Goal: Task Accomplishment & Management: Manage account settings

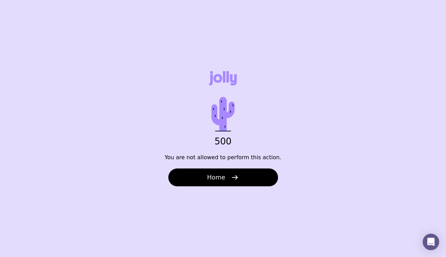
click at [238, 181] on button "Home" at bounding box center [223, 177] width 110 height 18
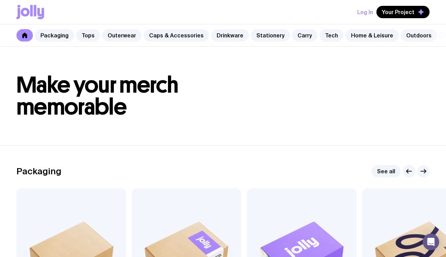
scroll to position [11, 0]
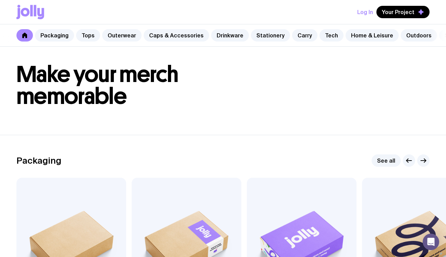
click at [366, 14] on button "Log In" at bounding box center [365, 12] width 16 height 12
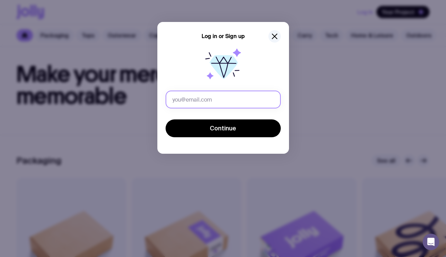
click at [187, 99] on input "text" at bounding box center [223, 99] width 115 height 18
type input "[EMAIL_ADDRESS][DOMAIN_NAME]"
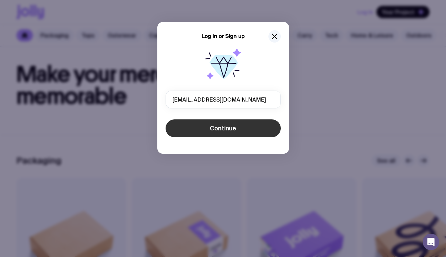
click at [217, 121] on button "Continue" at bounding box center [223, 128] width 115 height 18
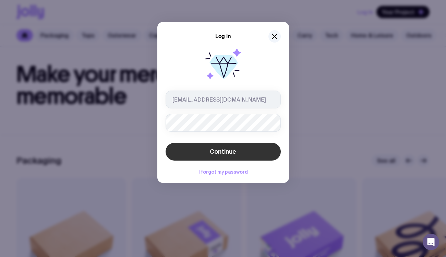
click at [205, 151] on button "Continue" at bounding box center [223, 152] width 115 height 18
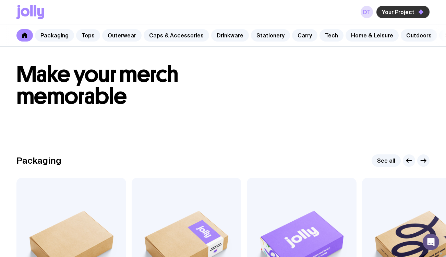
click at [392, 11] on span "Your Project" at bounding box center [398, 12] width 33 height 7
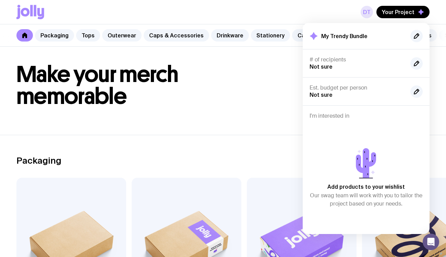
click at [367, 10] on link "DT" at bounding box center [367, 12] width 12 height 12
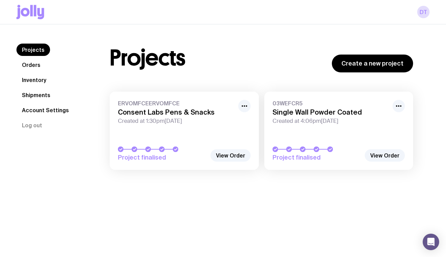
click at [229, 133] on link "ERVOMFCEERVOMFCE Consent Labs Pens & Snacks Created at 1:30pm[DATE] Project fin…" at bounding box center [184, 131] width 149 height 78
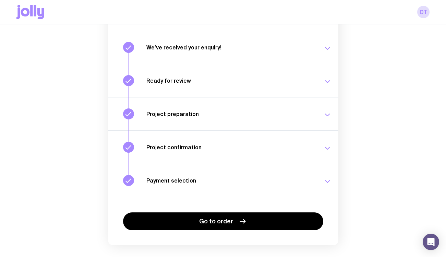
scroll to position [100, 0]
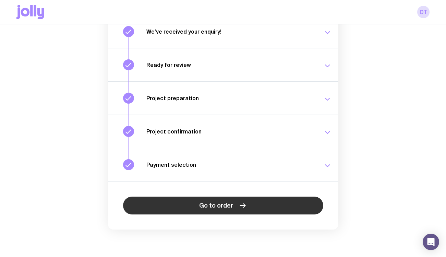
click at [223, 204] on span "Go to order" at bounding box center [216, 205] width 34 height 8
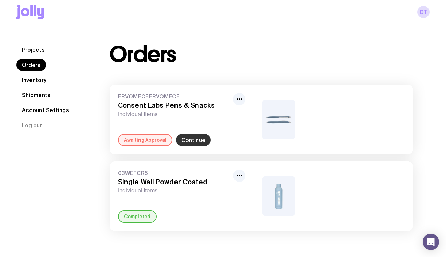
click at [201, 142] on link "Continue" at bounding box center [193, 140] width 35 height 12
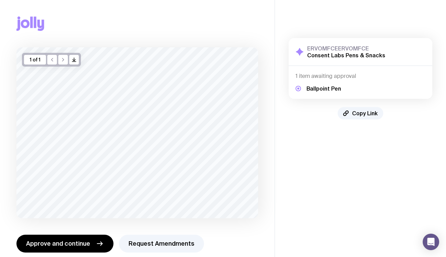
scroll to position [9, 0]
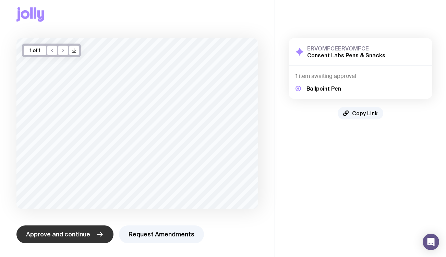
click at [88, 232] on button "Approve and continue" at bounding box center [64, 234] width 97 height 18
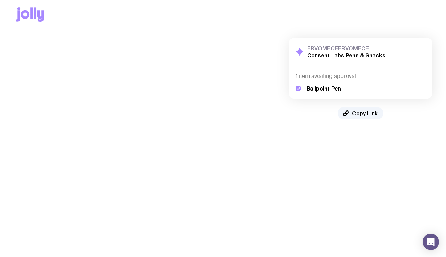
scroll to position [0, 0]
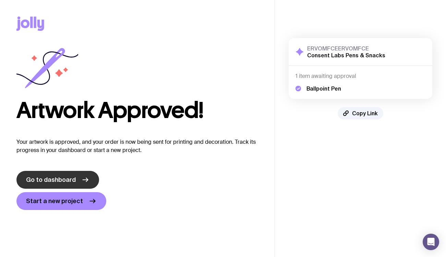
click at [79, 179] on link "Go to dashboard" at bounding box center [57, 180] width 83 height 18
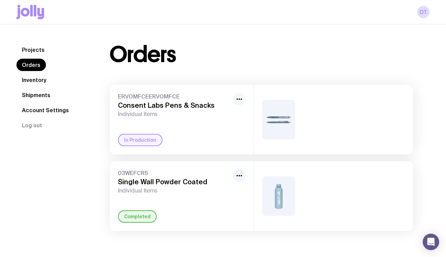
click at [242, 98] on icon "button" at bounding box center [239, 99] width 8 height 8
click at [261, 64] on div "Orders" at bounding box center [261, 55] width 303 height 22
click at [47, 116] on link "Account Settings" at bounding box center [45, 110] width 58 height 12
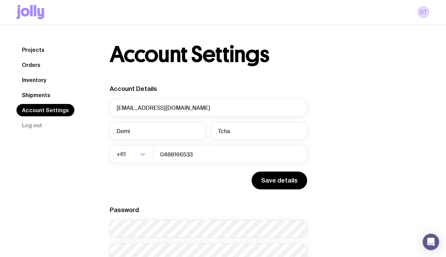
scroll to position [49, 0]
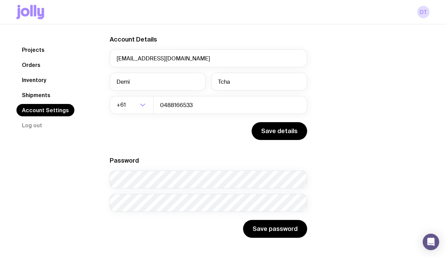
click at [37, 89] on link "Shipments" at bounding box center [35, 95] width 39 height 12
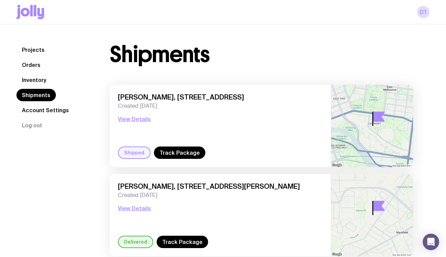
scroll to position [25, 0]
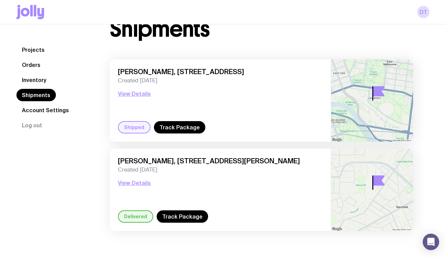
click at [40, 80] on link "Inventory" at bounding box center [33, 80] width 35 height 12
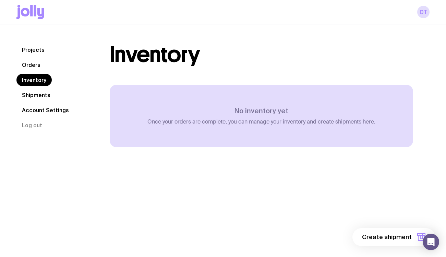
click at [34, 68] on link "Orders" at bounding box center [30, 65] width 29 height 12
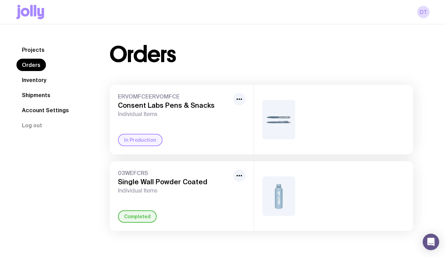
click at [39, 40] on div "Projects Orders Inventory Shipments Account Settings Log out Projects Orders In…" at bounding box center [223, 137] width 446 height 226
